Goal: Task Accomplishment & Management: Use online tool/utility

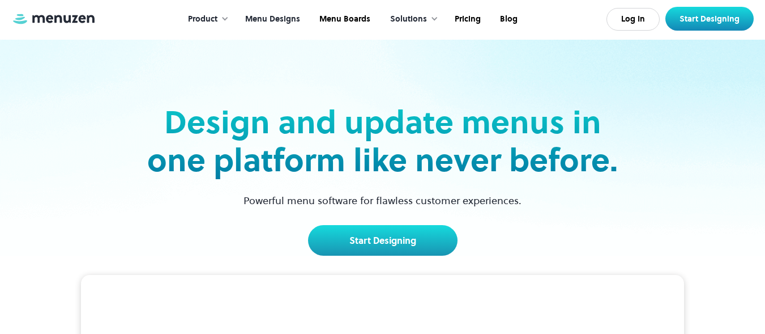
click at [276, 15] on link "Menu Designs" at bounding box center [271, 19] width 74 height 35
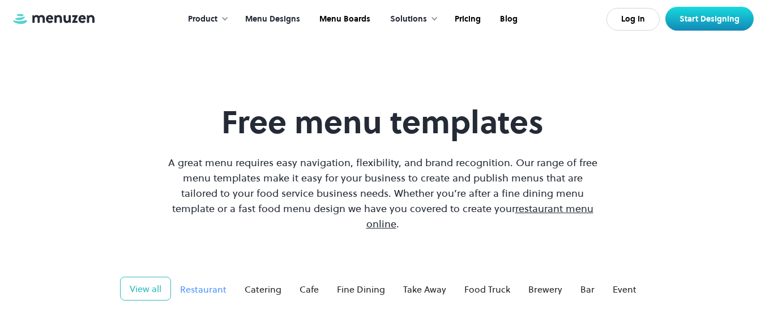
click at [212, 282] on div "Restaurant" at bounding box center [203, 289] width 46 height 14
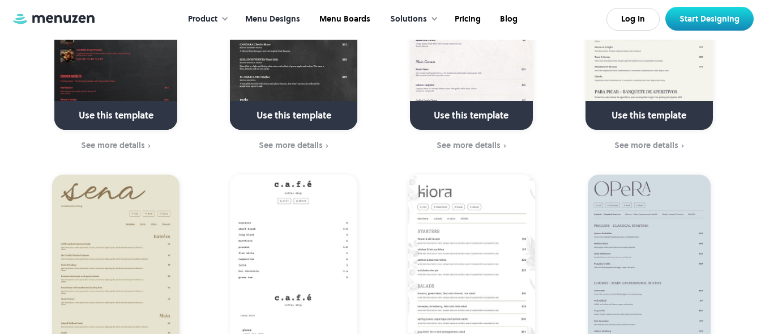
scroll to position [1199, 0]
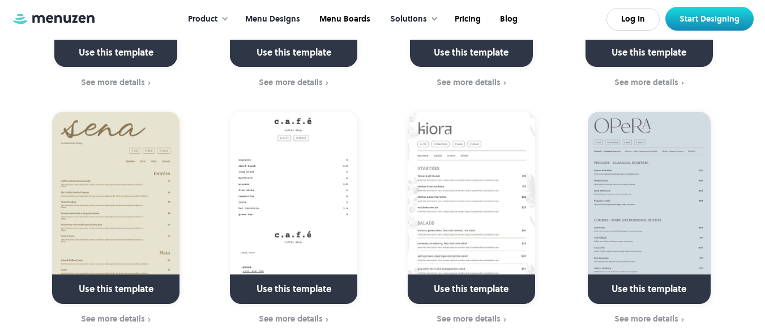
click at [274, 279] on link at bounding box center [294, 293] width 164 height 29
